Goal: Task Accomplishment & Management: Use online tool/utility

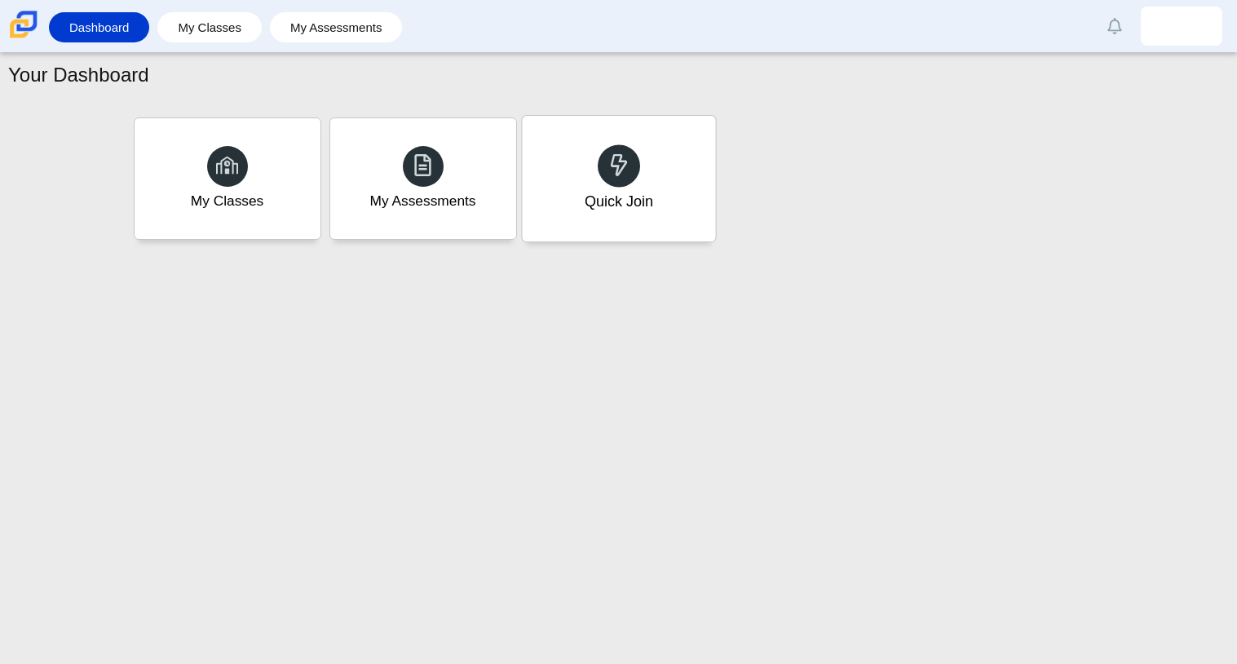
click at [673, 214] on div "Quick Join" at bounding box center [618, 179] width 193 height 126
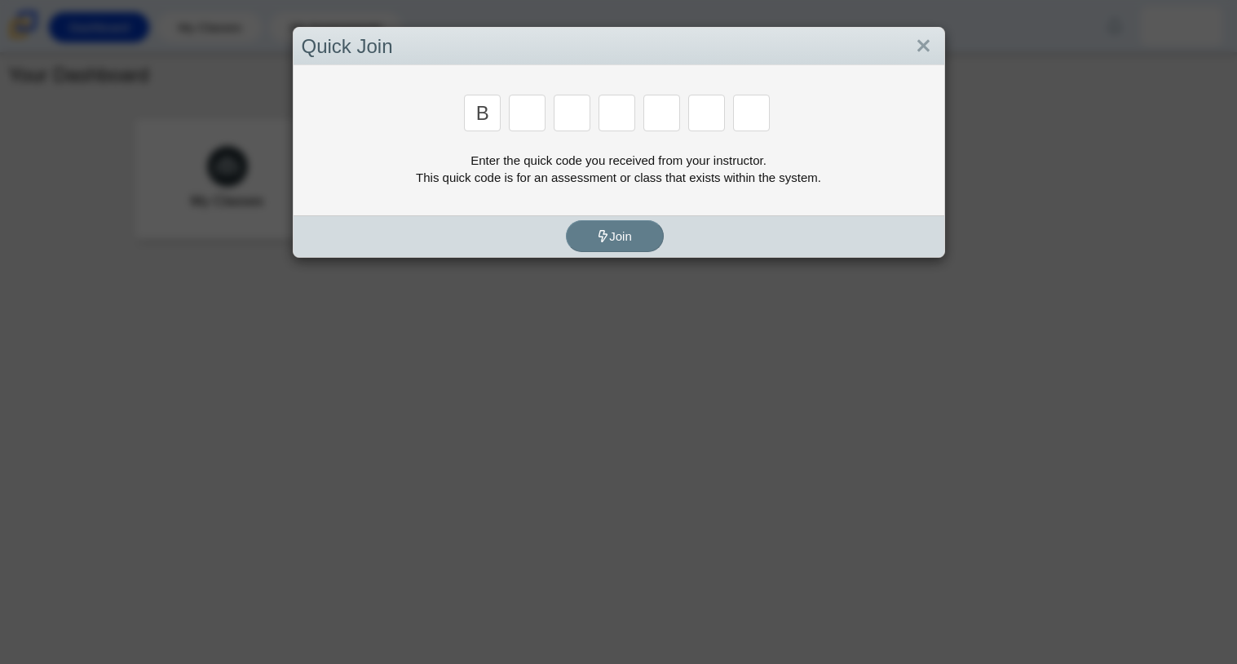
type input "b"
type input "m"
type input "3"
type input "5"
type input "3"
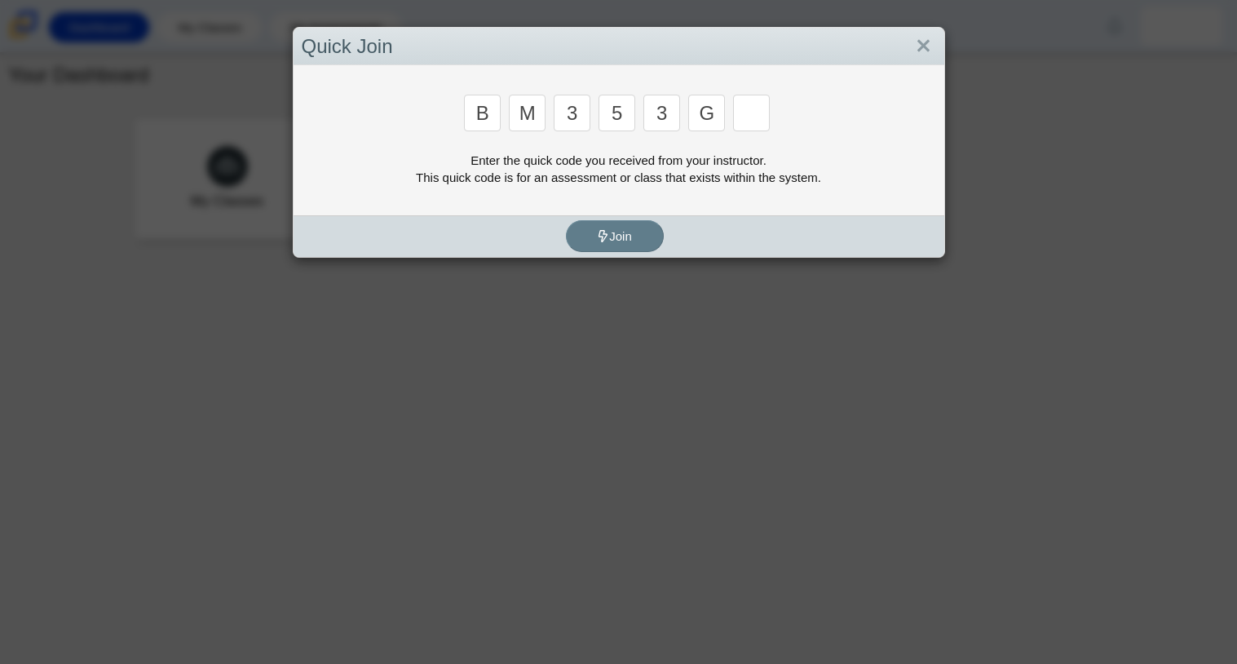
type input "g"
type input "b"
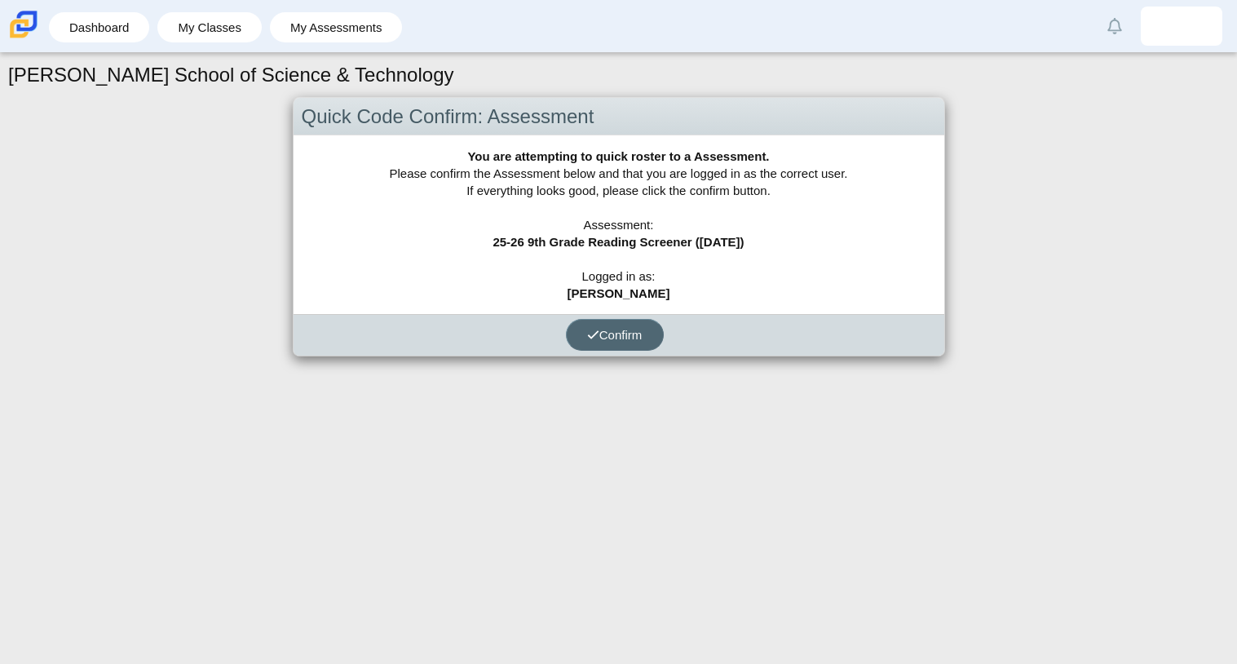
click at [617, 337] on span "Confirm" at bounding box center [614, 335] width 55 height 14
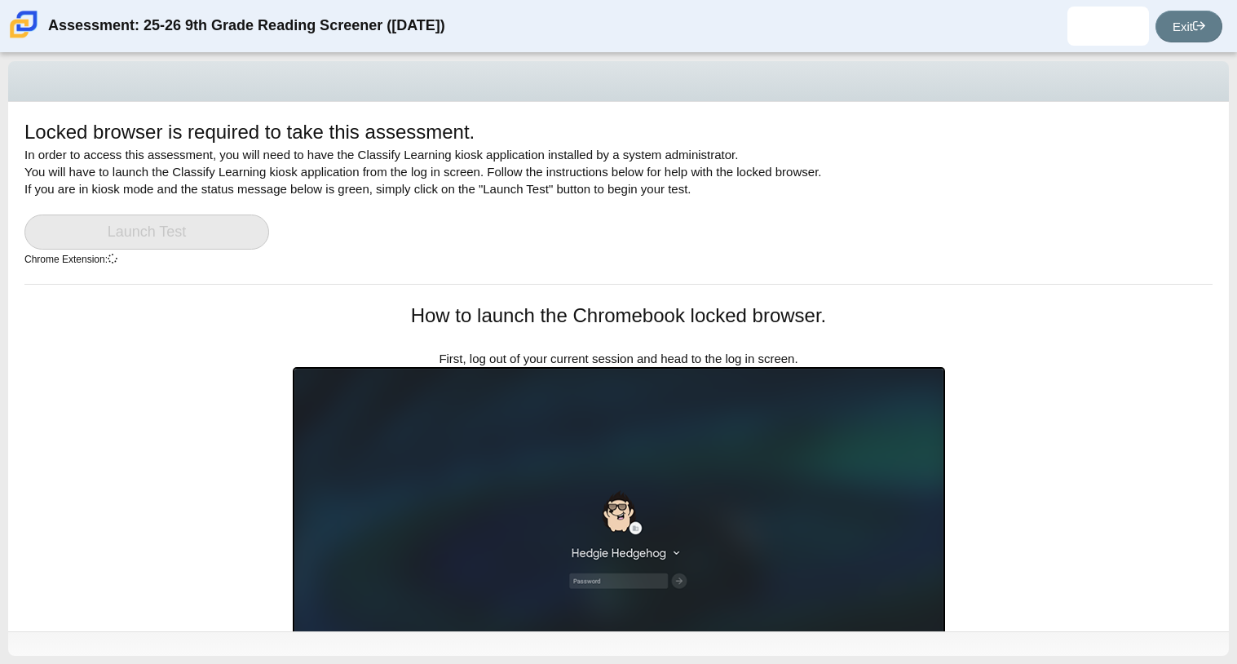
click at [424, 399] on img at bounding box center [619, 551] width 652 height 369
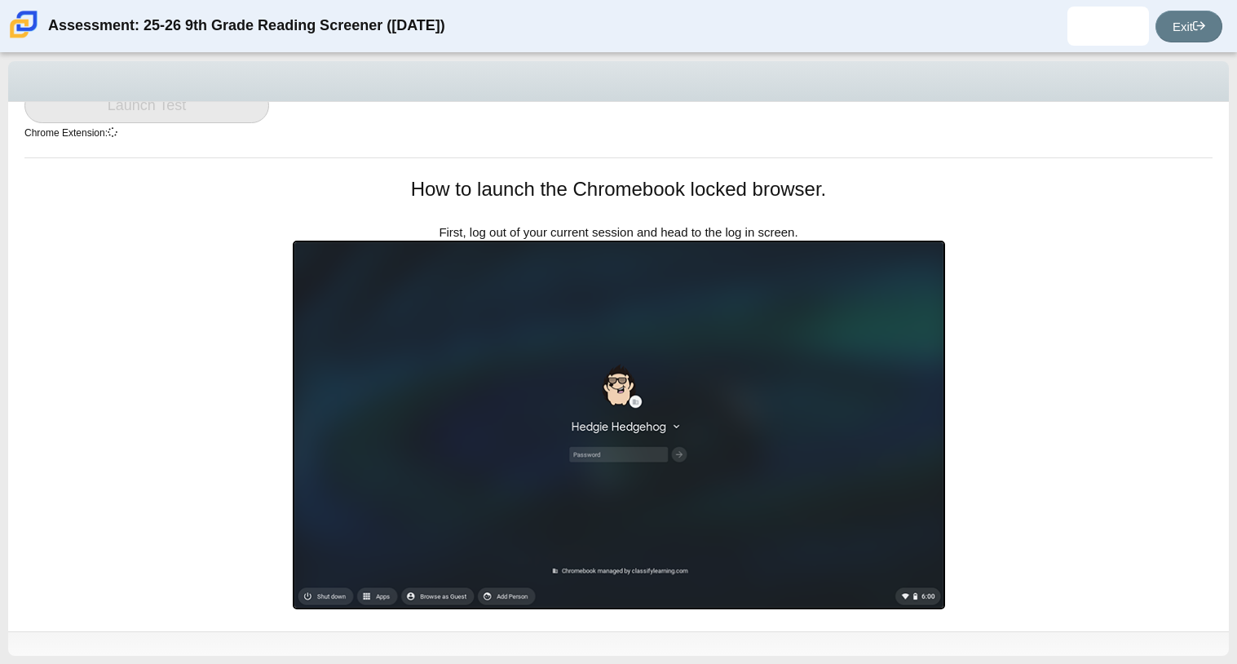
scroll to position [129, 0]
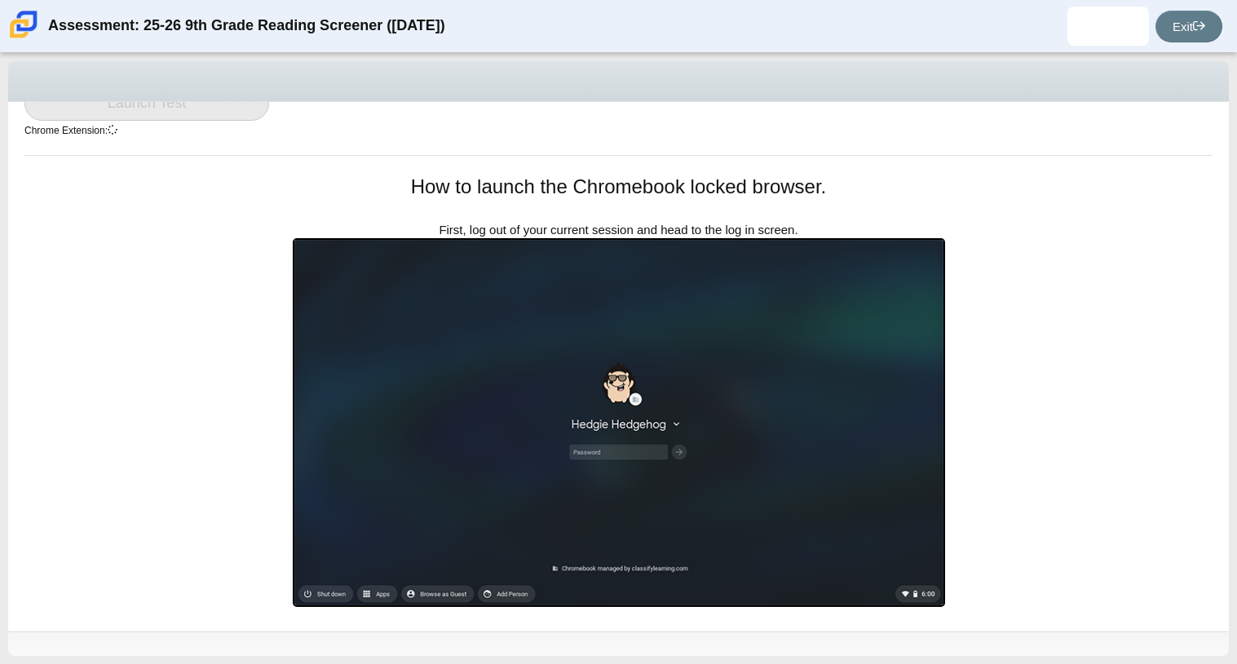
click at [719, 276] on img at bounding box center [619, 422] width 652 height 369
click at [1173, 28] on link "Exit" at bounding box center [1188, 27] width 67 height 32
